Goal: Task Accomplishment & Management: Use online tool/utility

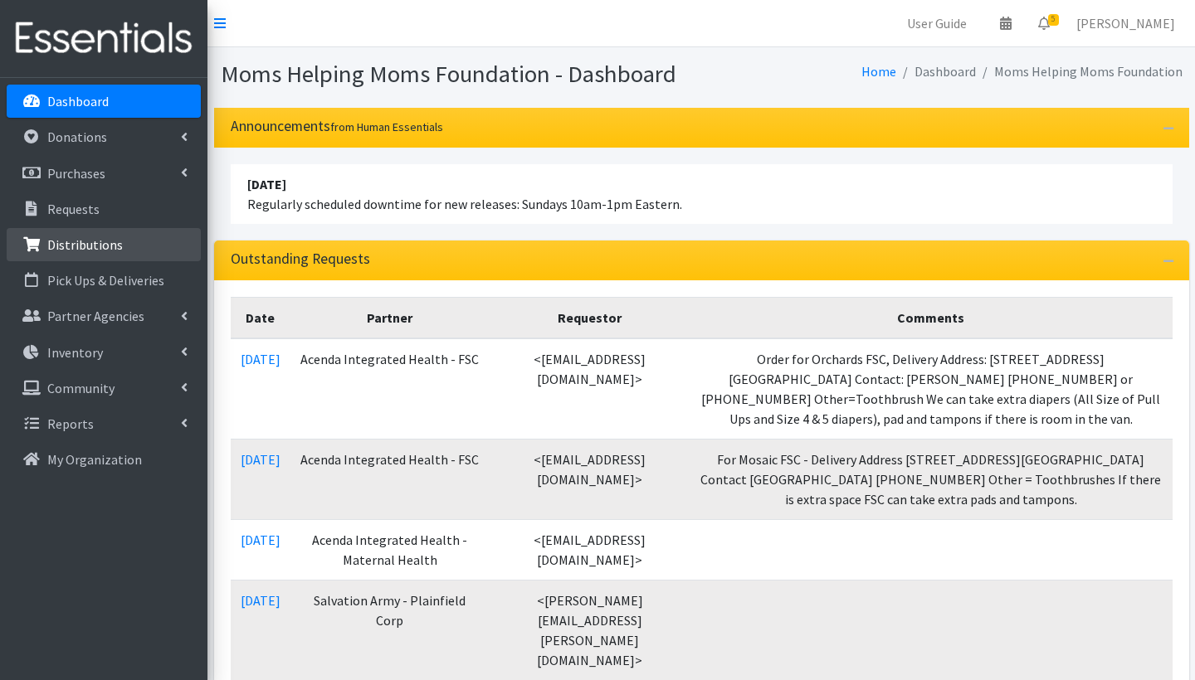
click at [99, 260] on link "Distributions" at bounding box center [104, 244] width 194 height 33
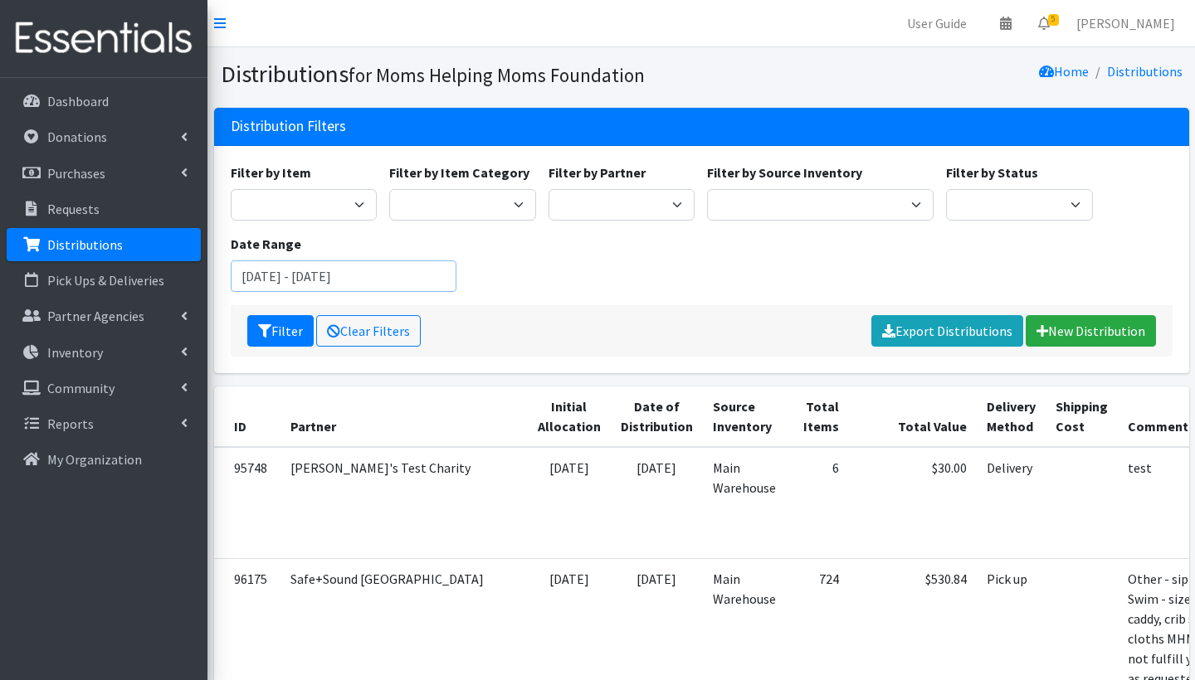
click at [309, 282] on input "July 5, 2025 - October 5, 2025" at bounding box center [344, 276] width 226 height 32
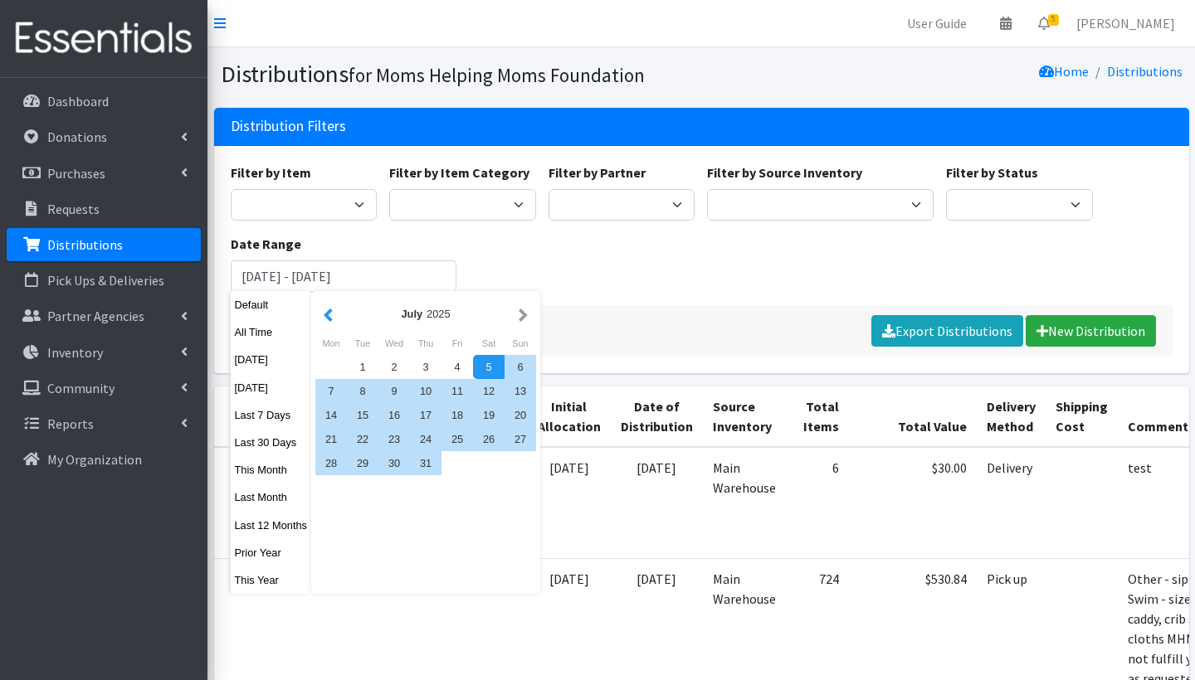
click at [337, 314] on button "button" at bounding box center [327, 314] width 17 height 21
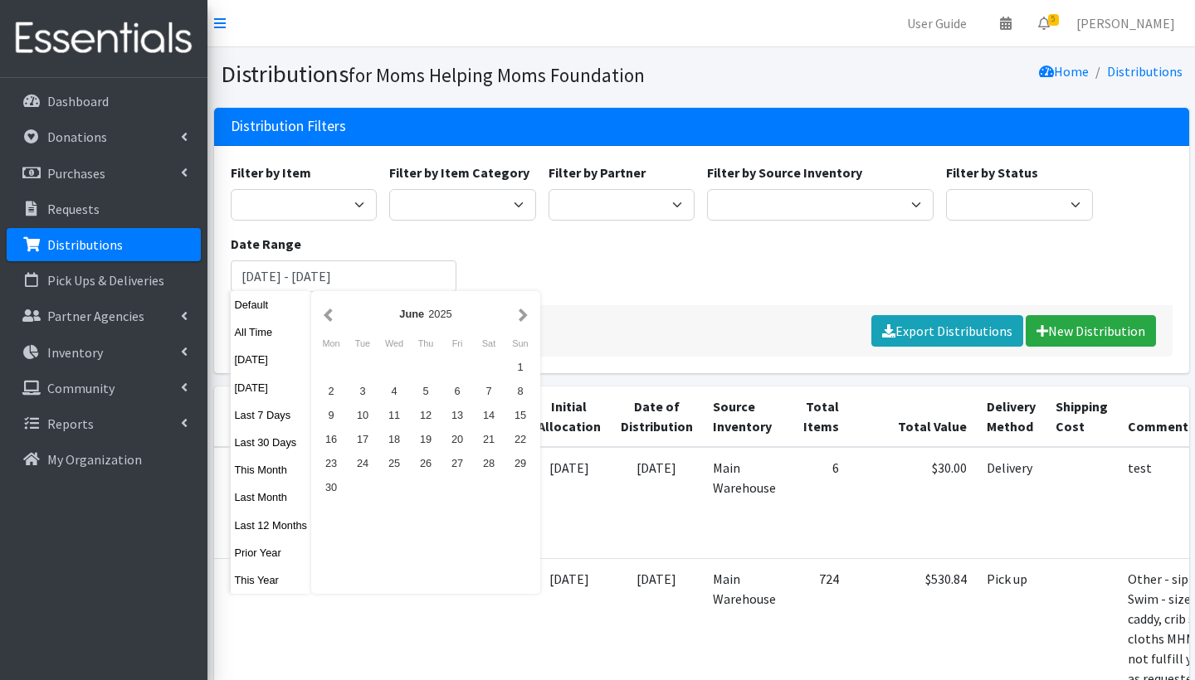
click at [337, 314] on button "button" at bounding box center [327, 314] width 17 height 21
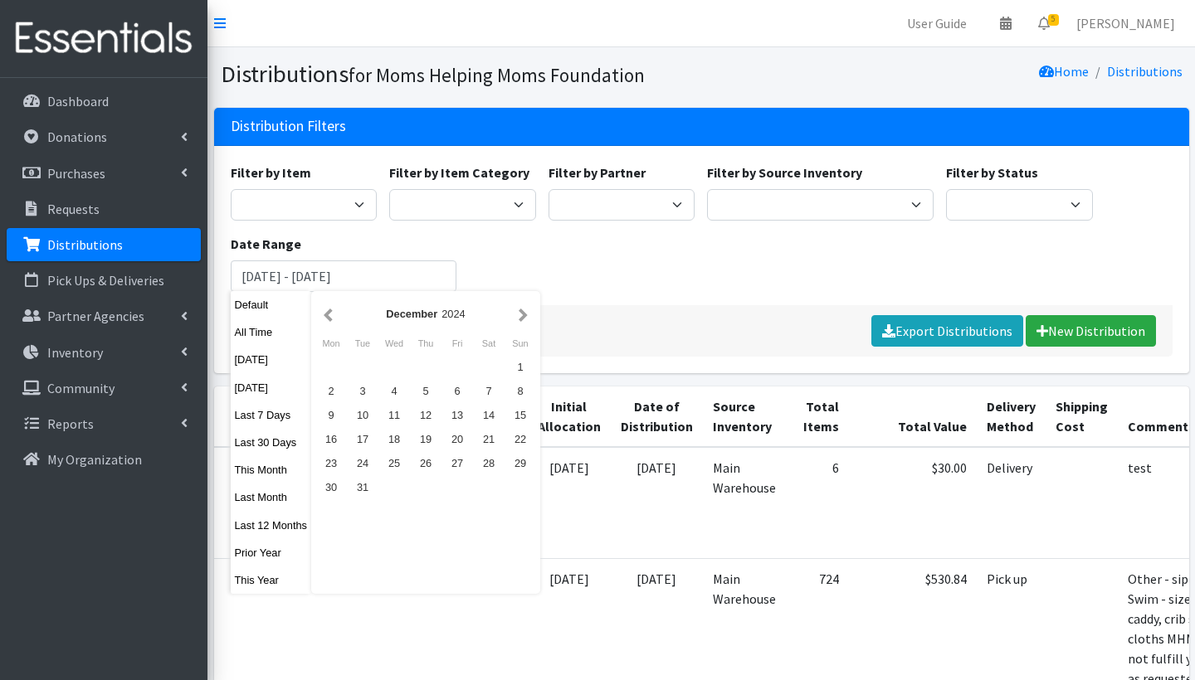
click at [337, 314] on button "button" at bounding box center [327, 314] width 17 height 21
click at [529, 370] on div "1" at bounding box center [520, 367] width 32 height 24
click at [528, 363] on div "1" at bounding box center [520, 367] width 32 height 24
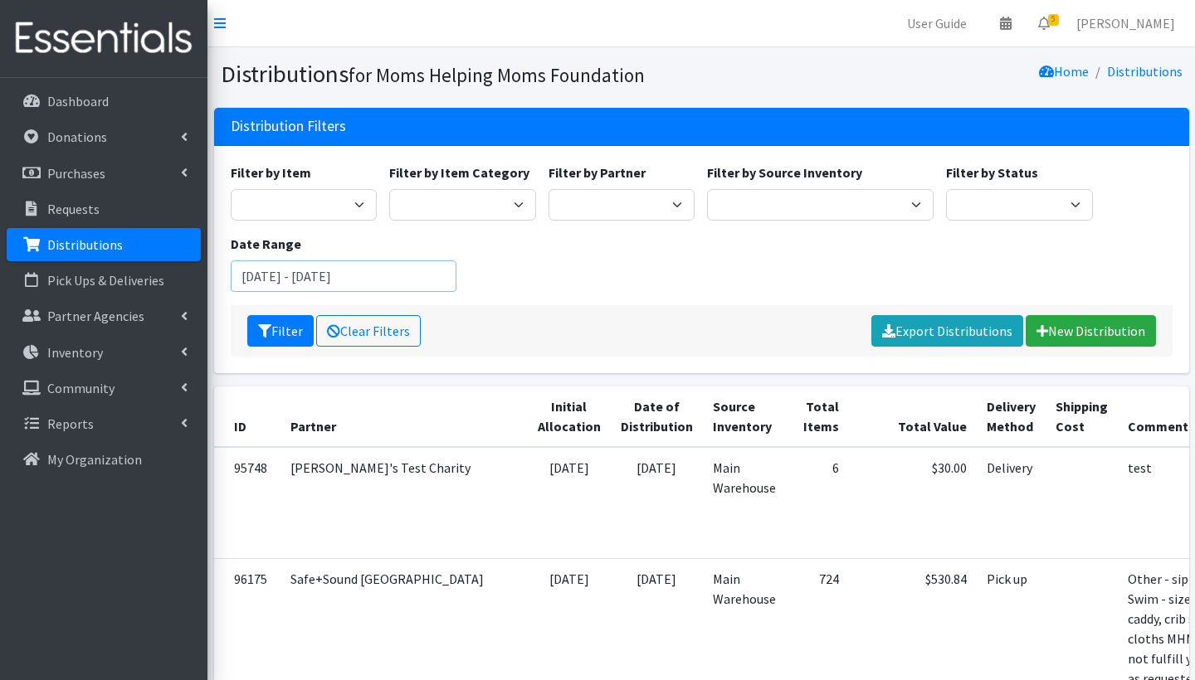
click at [405, 275] on input "September 1, 2024 - September 1, 2024" at bounding box center [344, 276] width 226 height 32
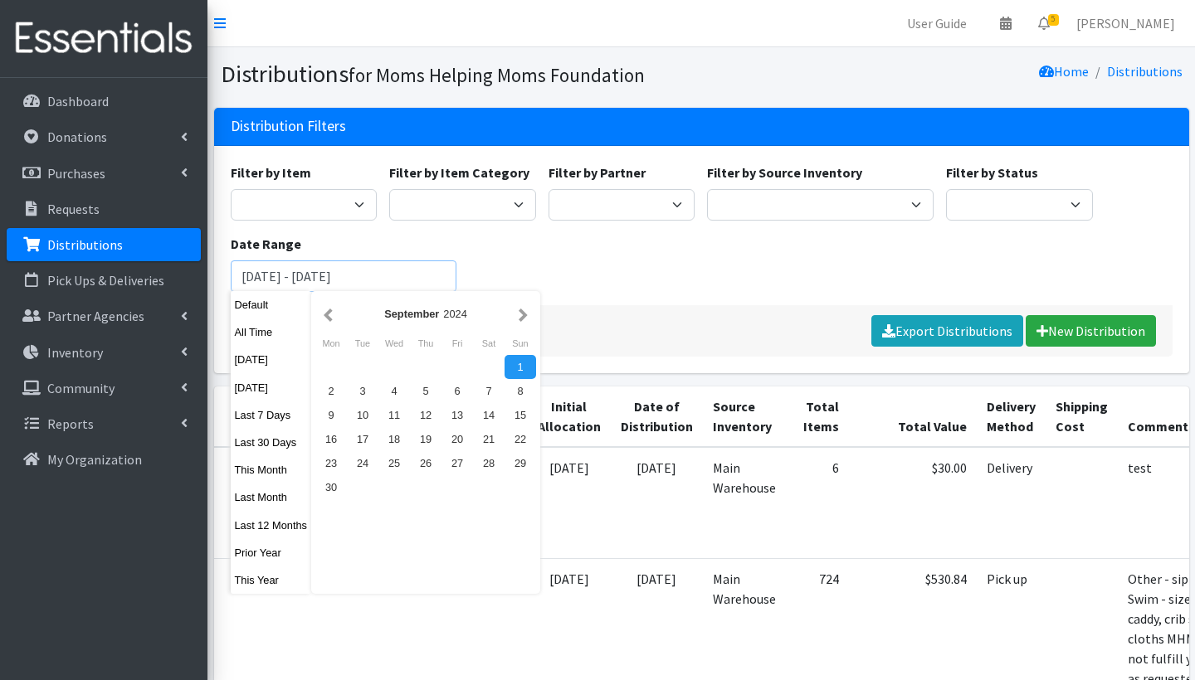
type input "September 1, 2024 - August 31, 2025"
click at [560, 265] on div "Filter by Item Activity Mat Adult Briefs (Large/X-Large) Adult Briefs (Medium/L…" at bounding box center [701, 234] width 954 height 143
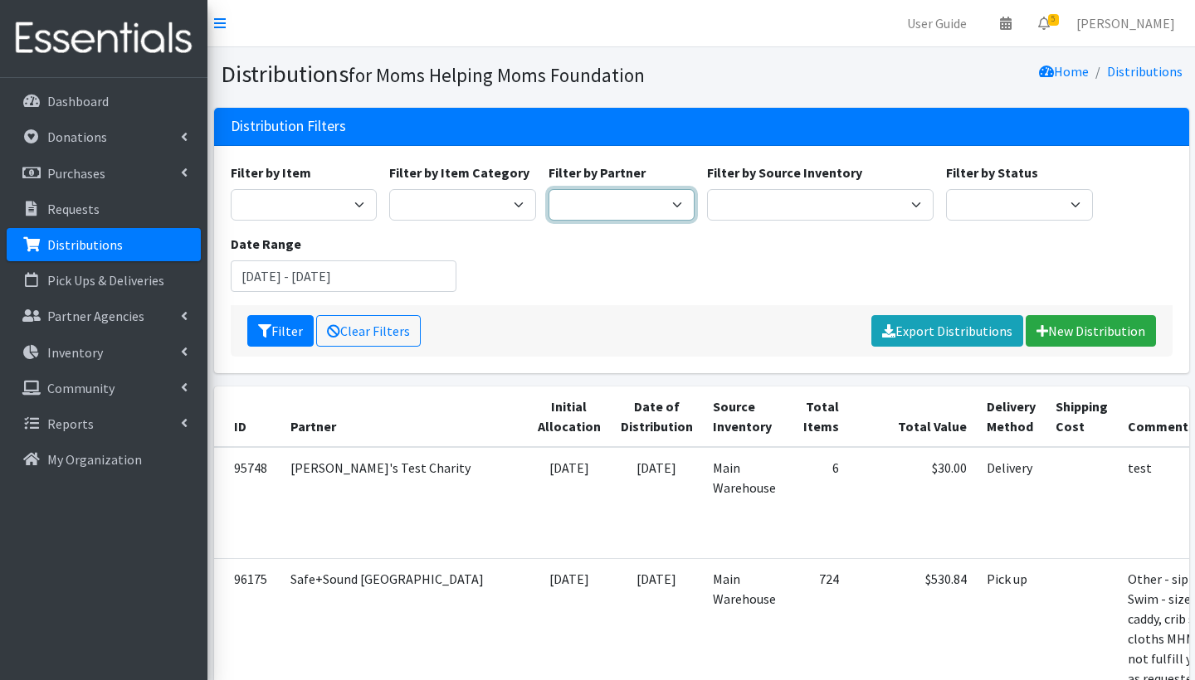
select select "1708"
click at [302, 326] on button "Filter" at bounding box center [280, 331] width 66 height 32
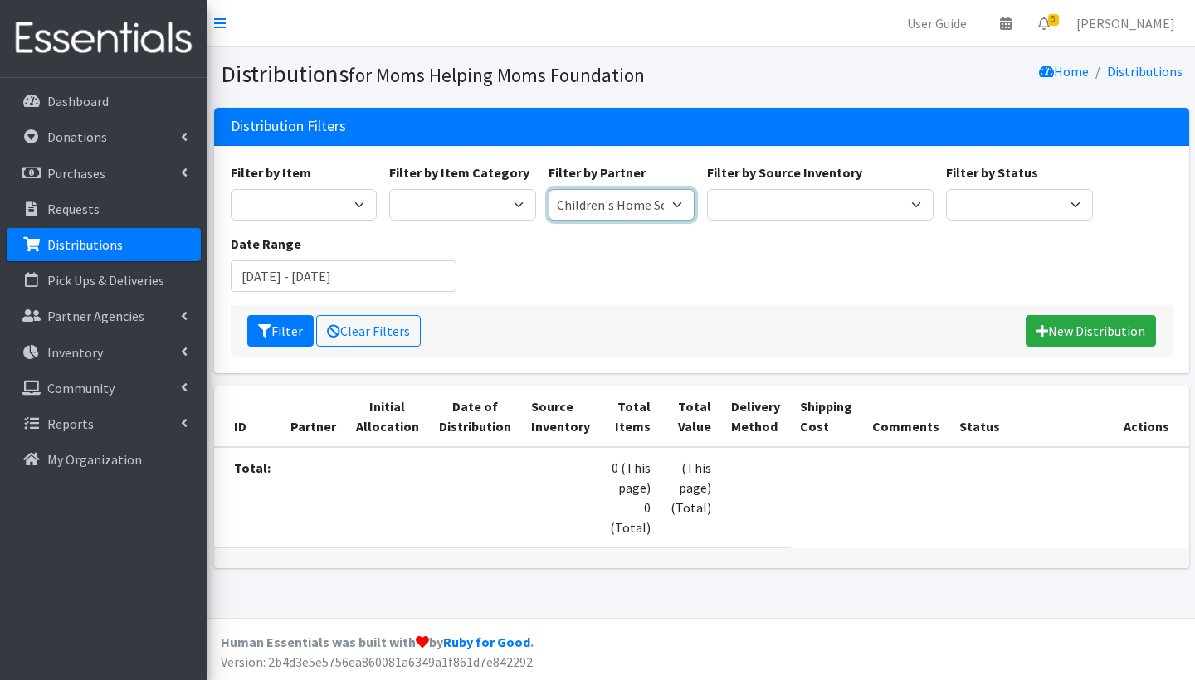
select select "2867"
click at [282, 336] on button "Filter" at bounding box center [280, 331] width 66 height 32
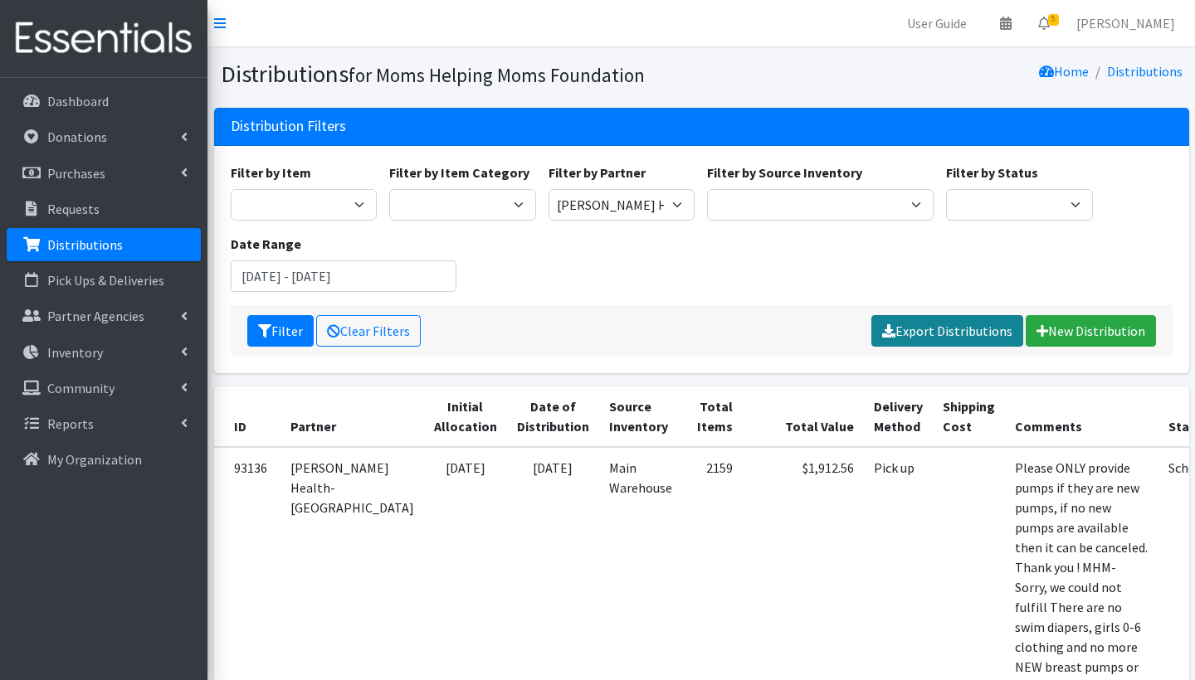
click at [966, 335] on link "Export Distributions" at bounding box center [947, 331] width 152 height 32
